Goal: Information Seeking & Learning: Learn about a topic

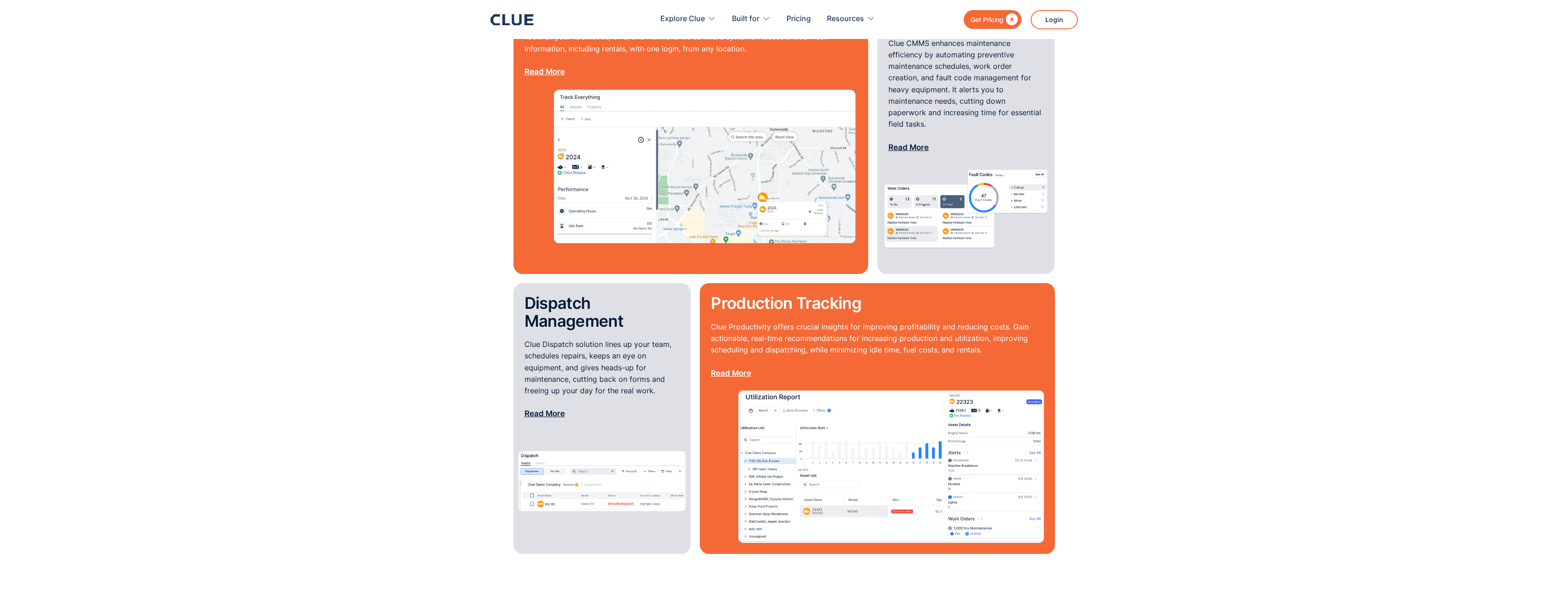
scroll to position [917, 0]
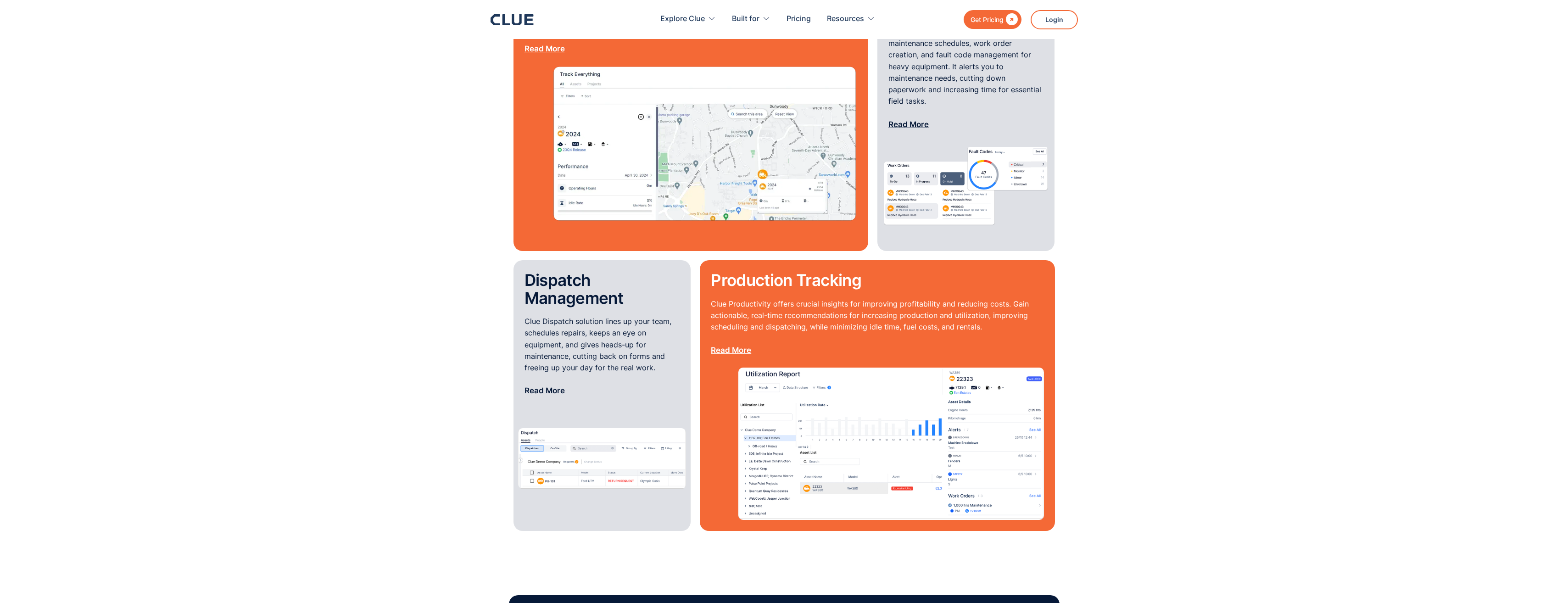
click at [537, 386] on link "Read More" at bounding box center [544, 390] width 40 height 9
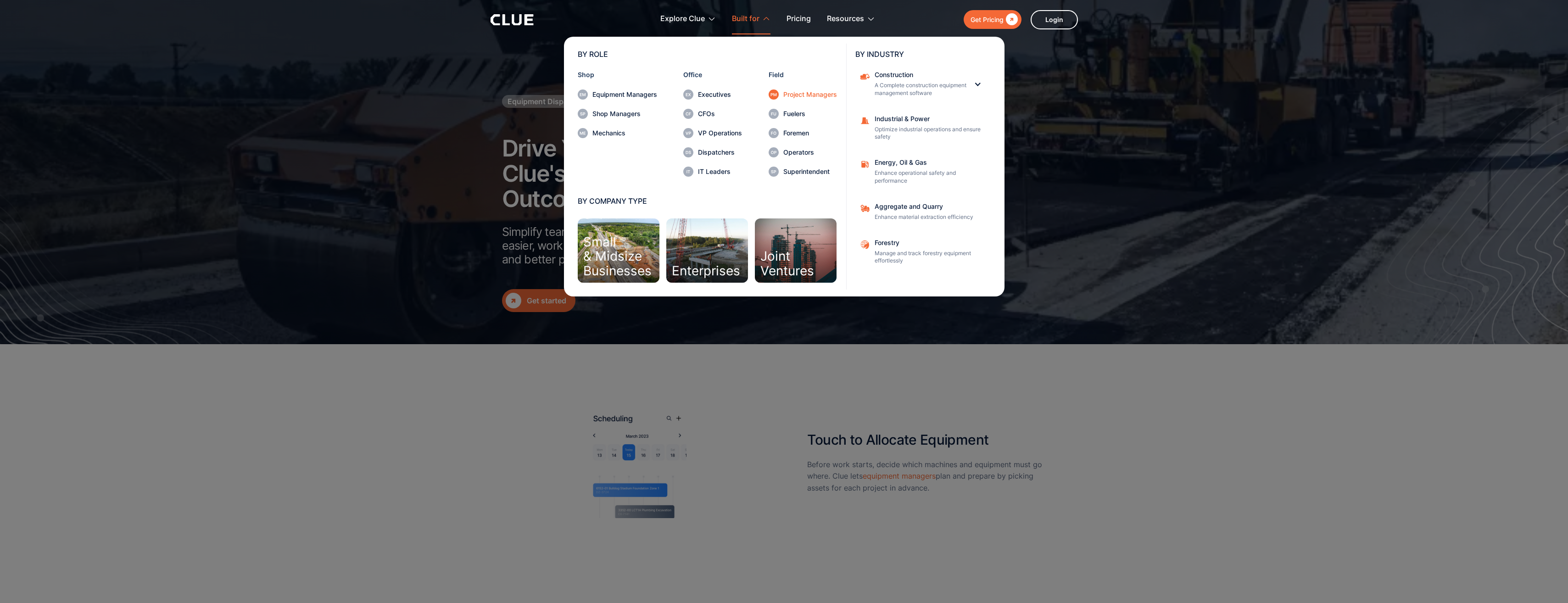
click at [805, 94] on div "Project Managers" at bounding box center [810, 94] width 54 height 6
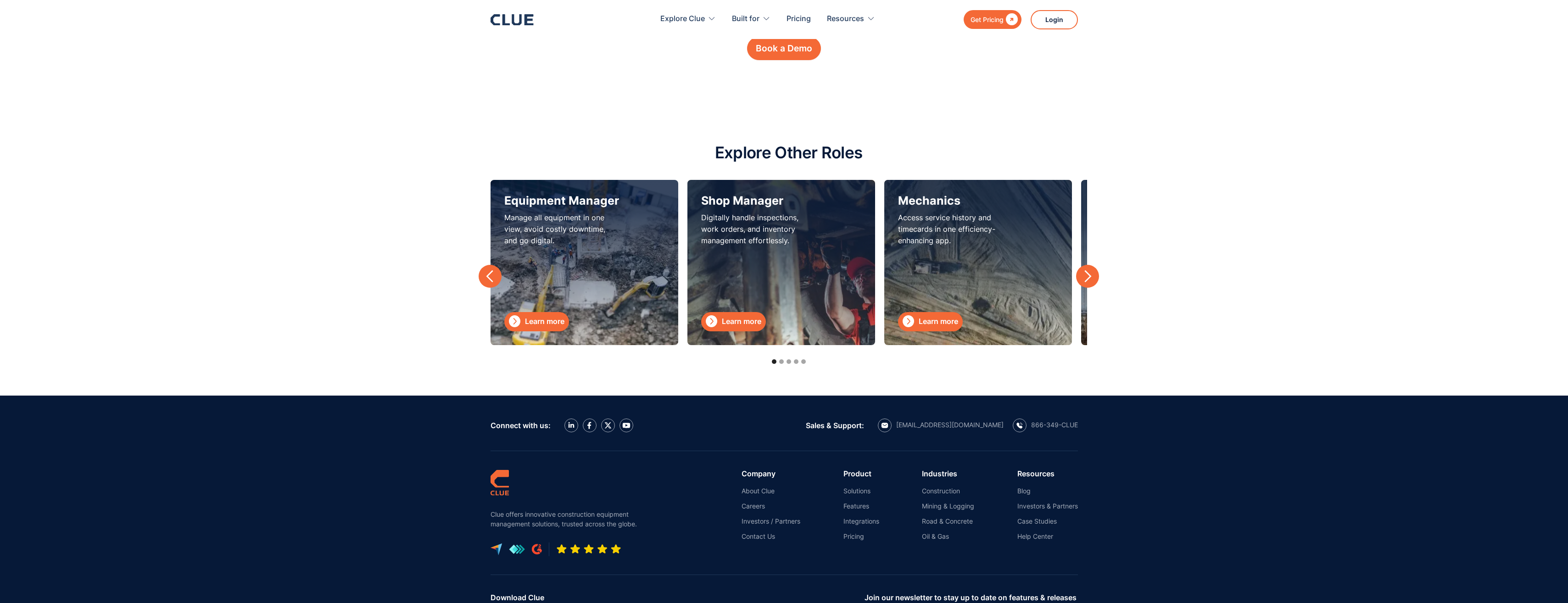
scroll to position [3004, 0]
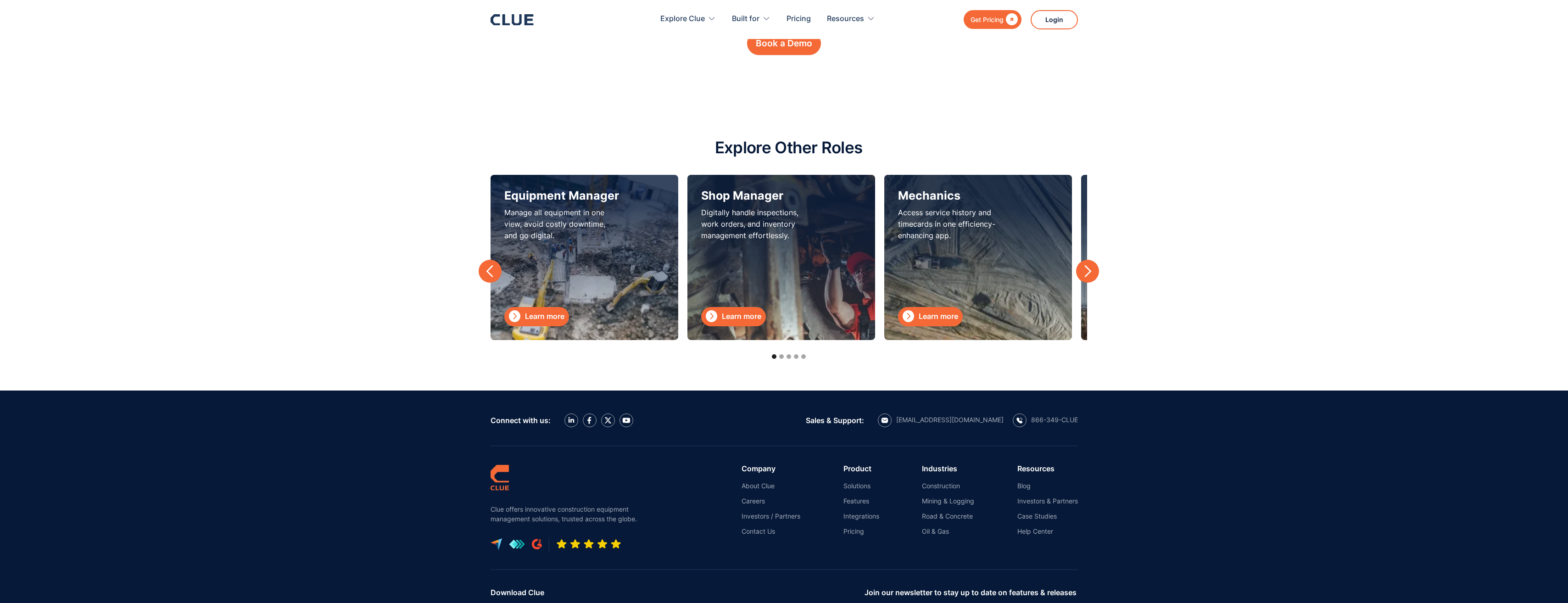
click at [1086, 270] on div "next slide" at bounding box center [1087, 271] width 14 height 14
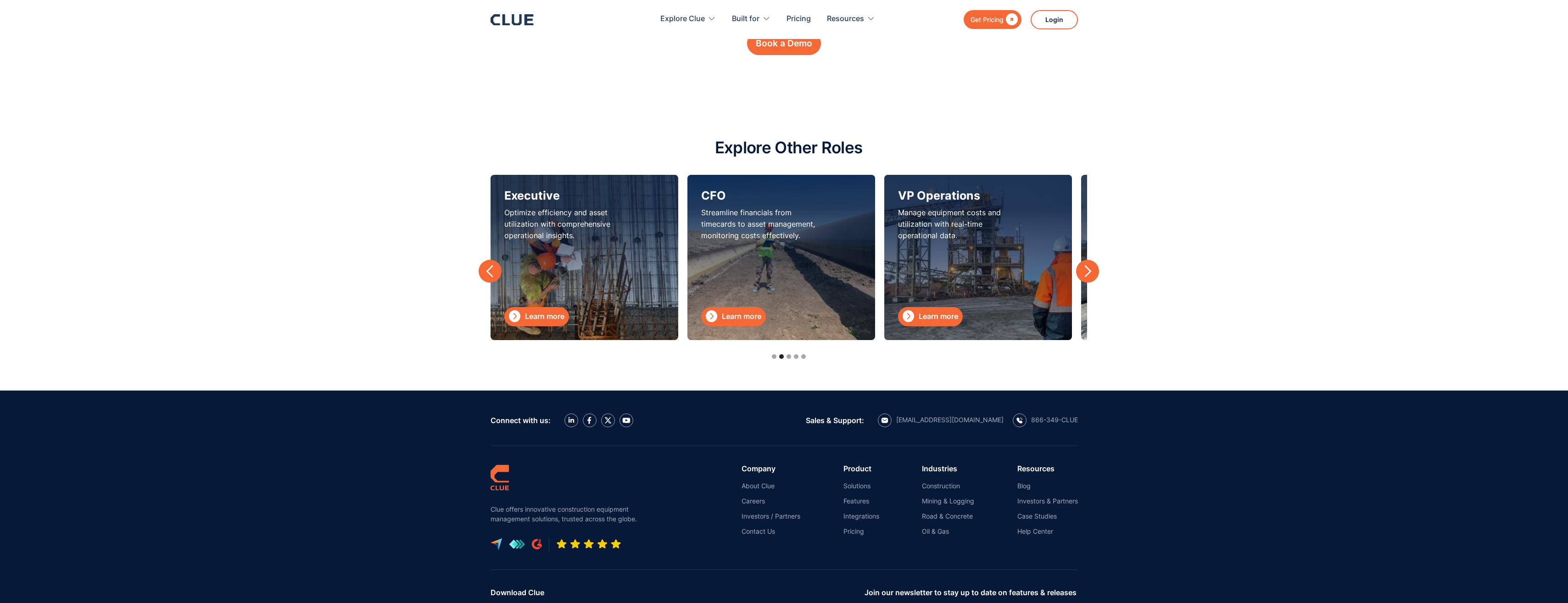
click at [1086, 270] on div "next slide" at bounding box center [1087, 271] width 14 height 14
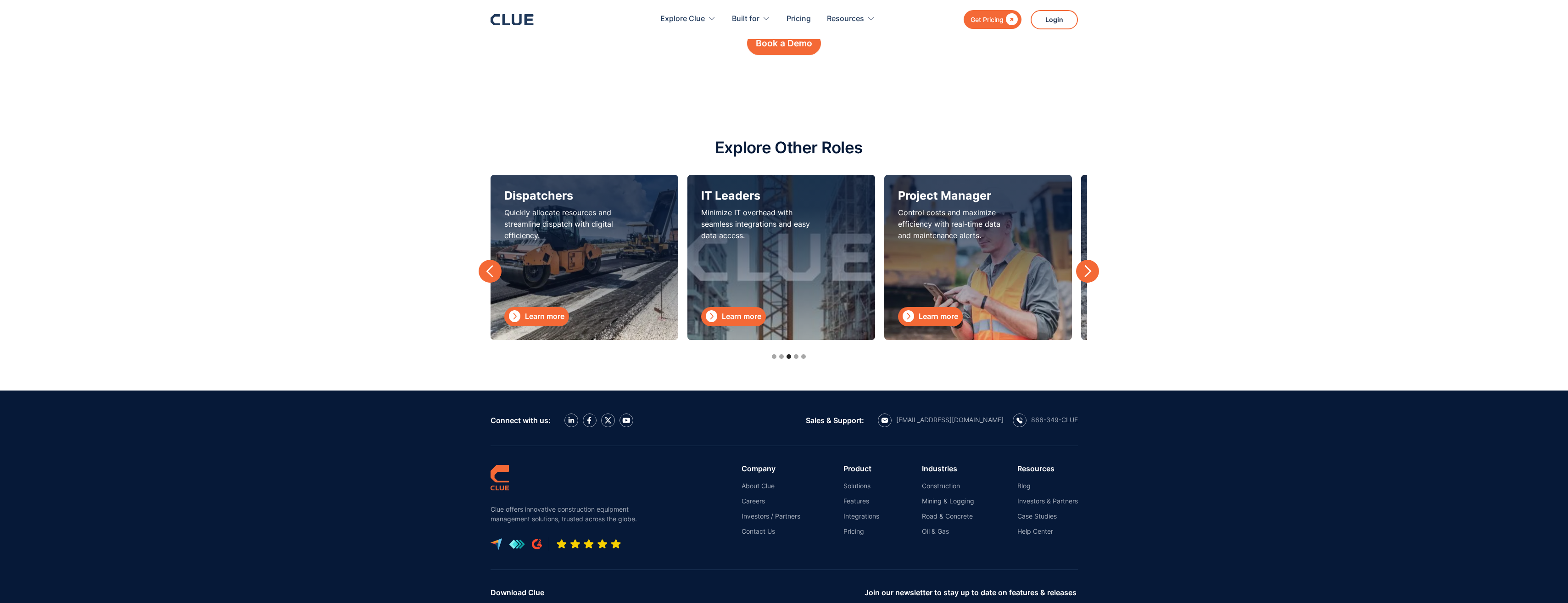
click at [1086, 270] on div "next slide" at bounding box center [1087, 271] width 14 height 14
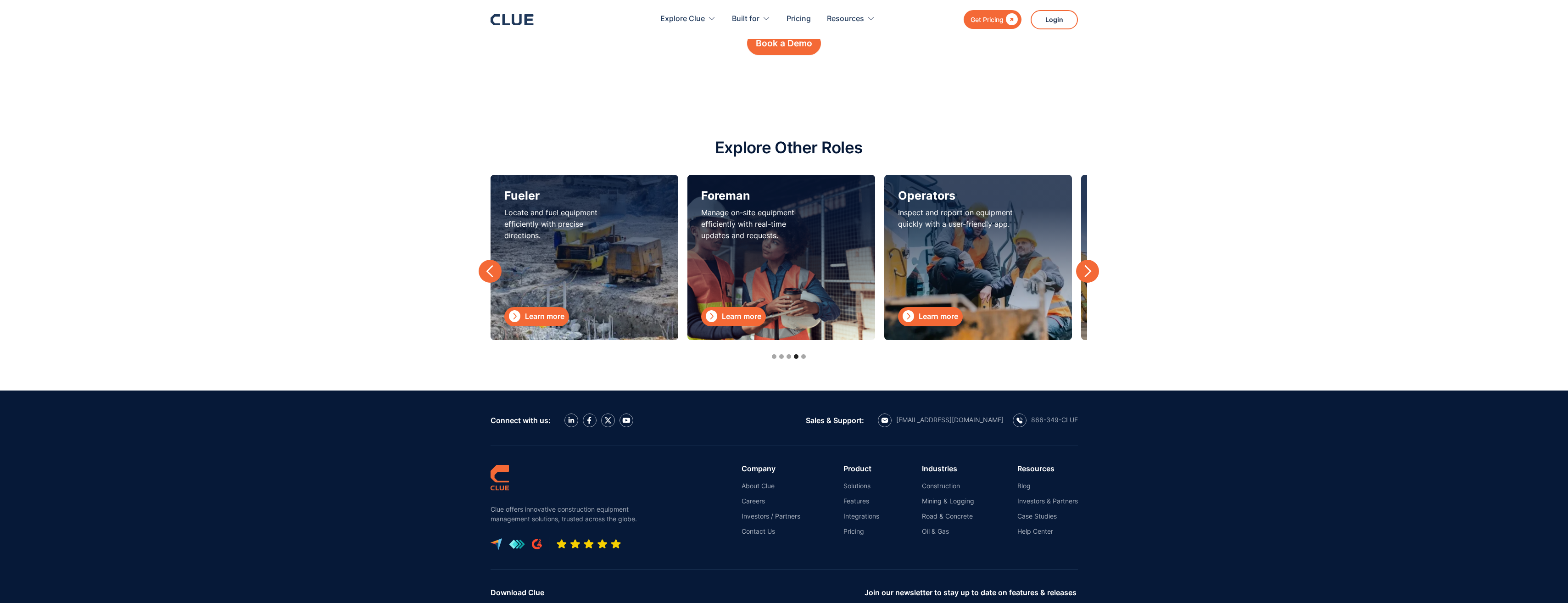
click at [736, 310] on link " Learn more" at bounding box center [733, 316] width 65 height 19
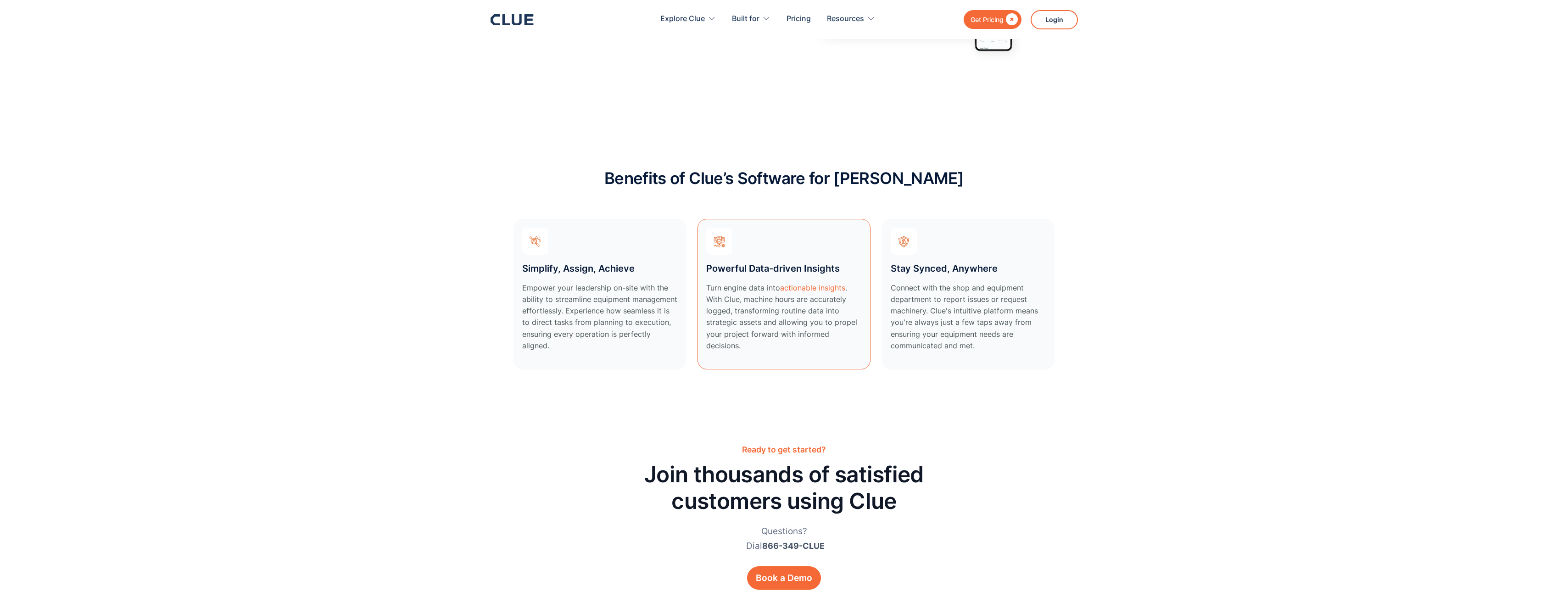
scroll to position [2477, 0]
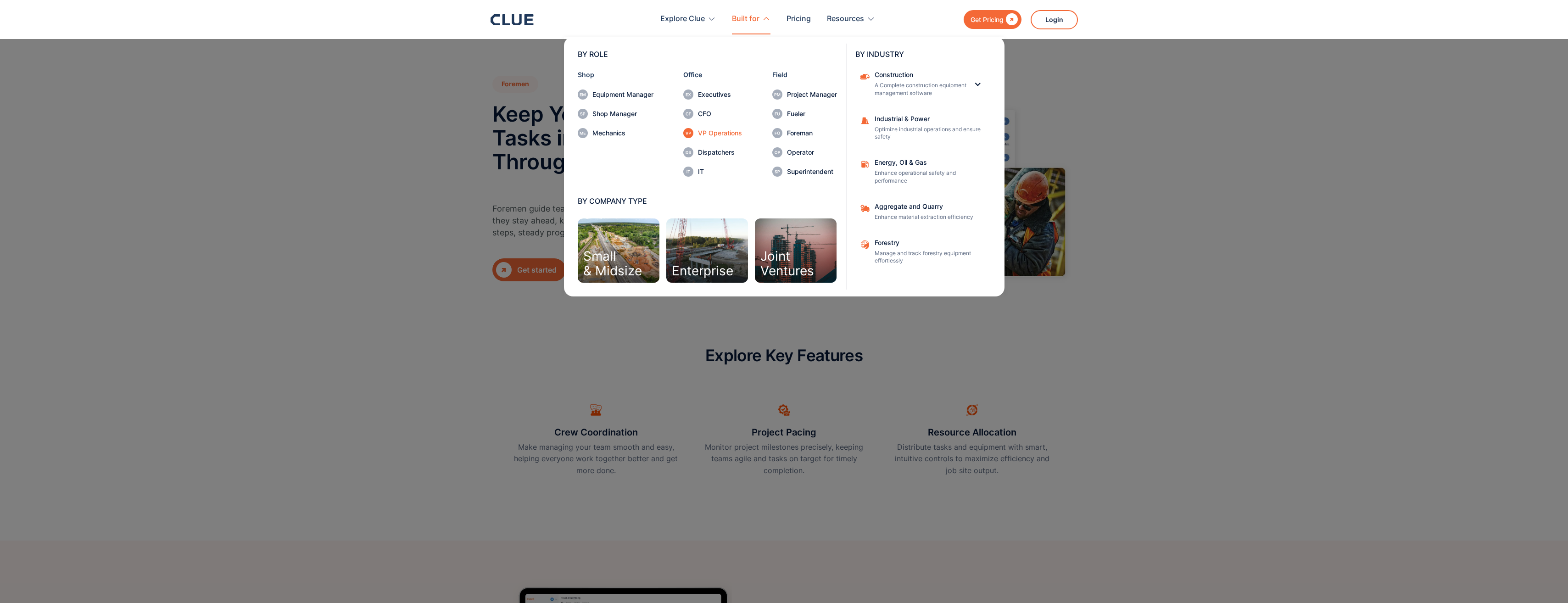
click at [710, 131] on div "VP Operations" at bounding box center [720, 133] width 44 height 6
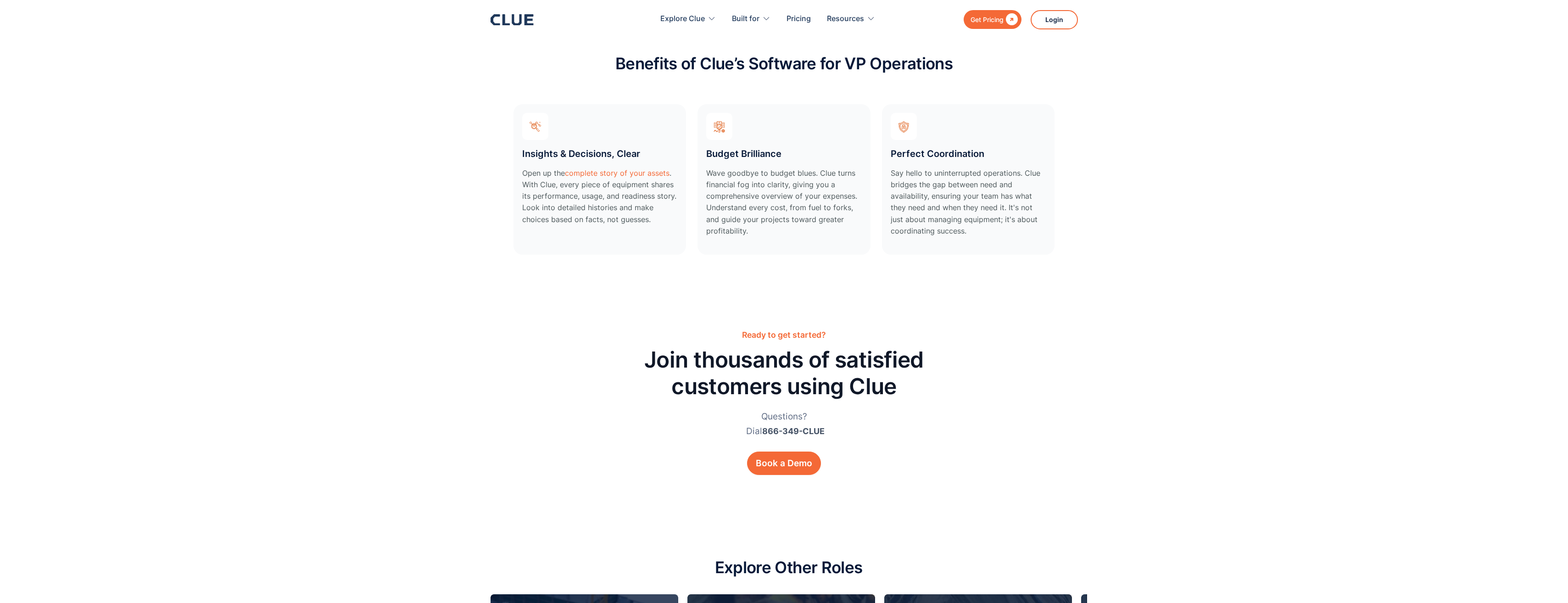
scroll to position [2568, 0]
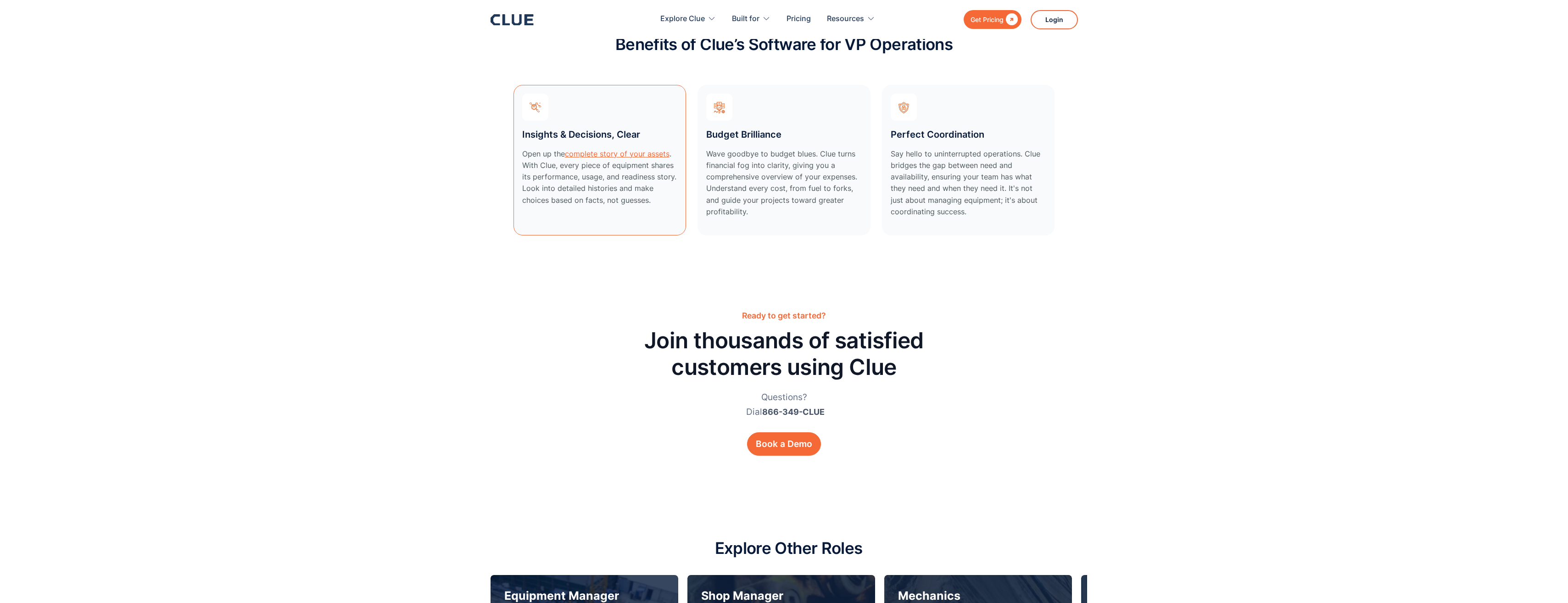
click at [590, 153] on link "complete story of your assets" at bounding box center [617, 153] width 105 height 9
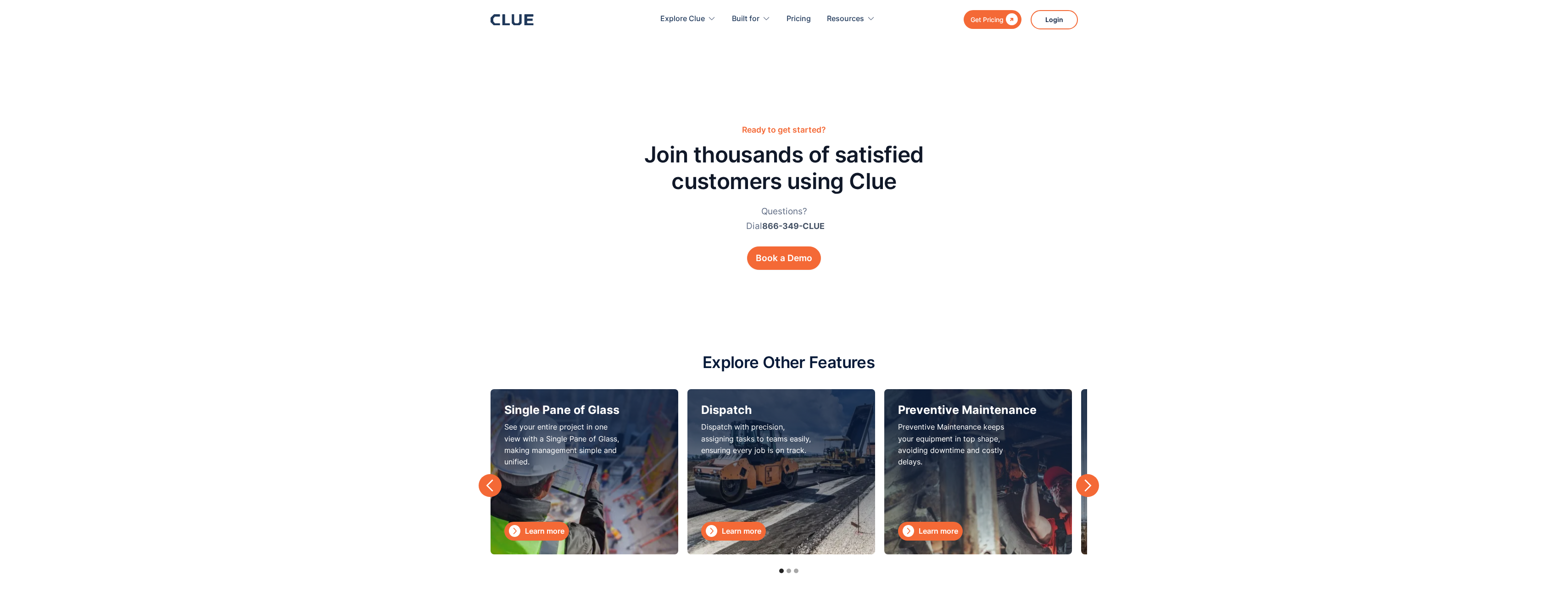
scroll to position [2431, 0]
